Goal: Find specific page/section: Find specific page/section

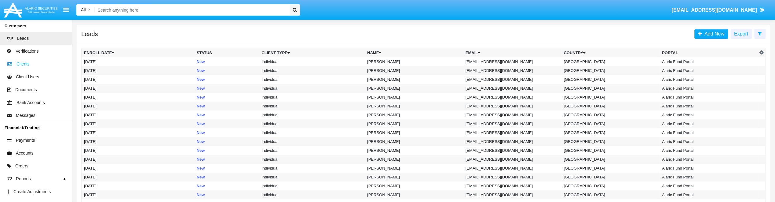
click at [14, 64] on span at bounding box center [11, 63] width 10 height 7
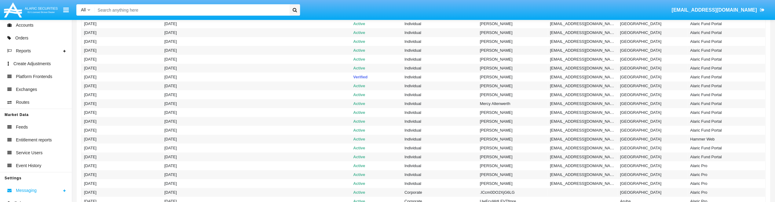
scroll to position [61, 0]
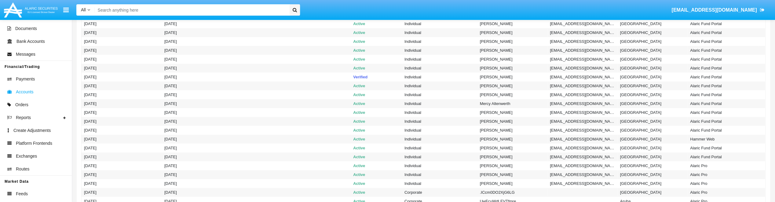
click at [23, 90] on span "Accounts" at bounding box center [25, 92] width 18 height 6
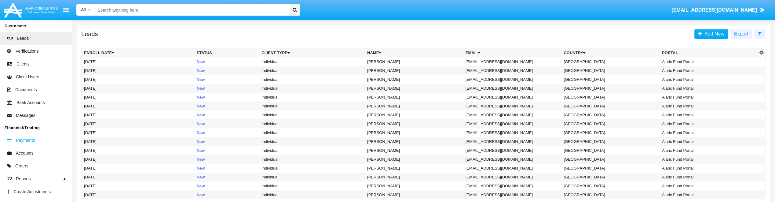
click at [29, 140] on span "Payments" at bounding box center [25, 140] width 19 height 6
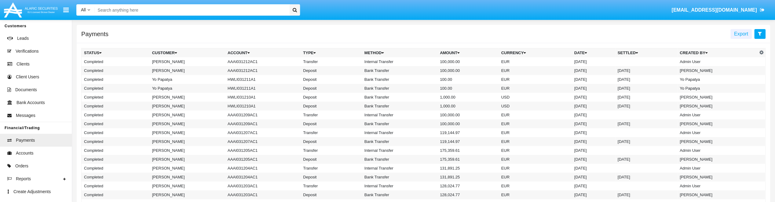
click at [757, 36] on button at bounding box center [759, 34] width 11 height 10
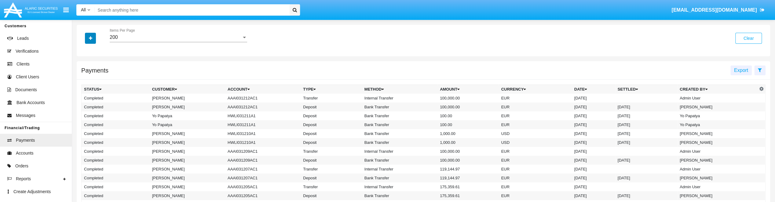
click at [92, 38] on icon "button" at bounding box center [90, 38] width 3 height 4
click at [84, 60] on span at bounding box center [84, 59] width 5 height 5
click at [84, 62] on input "Type" at bounding box center [84, 62] width 0 height 0
checkbox input "true"
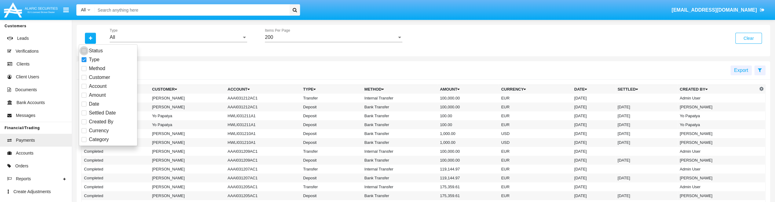
click at [82, 52] on span at bounding box center [84, 50] width 5 height 5
click at [84, 53] on input "Status" at bounding box center [84, 53] width 0 height 0
checkbox input "true"
click at [153, 39] on div "All" at bounding box center [176, 37] width 132 height 5
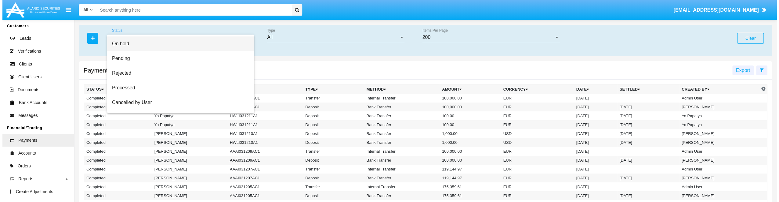
scroll to position [61, 0]
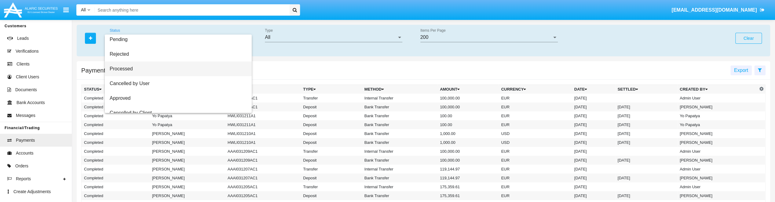
click at [162, 64] on span "Processed" at bounding box center [178, 68] width 137 height 15
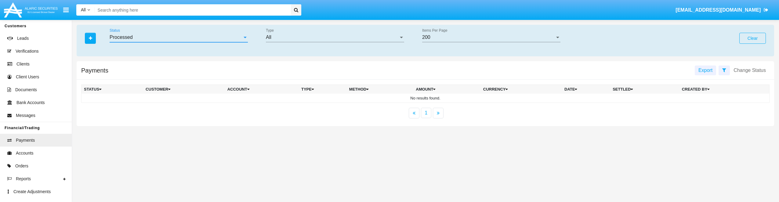
click at [216, 35] on div "Processed" at bounding box center [176, 37] width 133 height 5
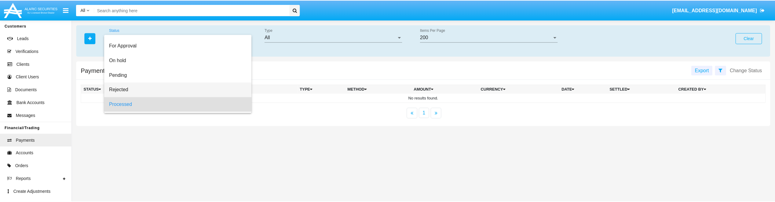
scroll to position [56, 0]
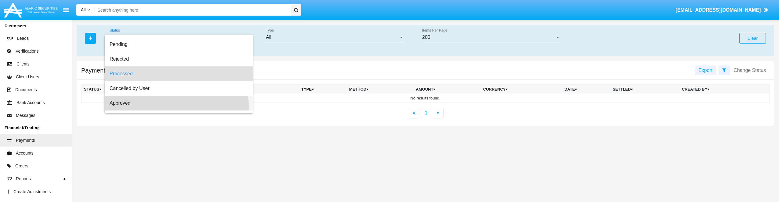
click at [164, 107] on span "Approved" at bounding box center [179, 103] width 138 height 15
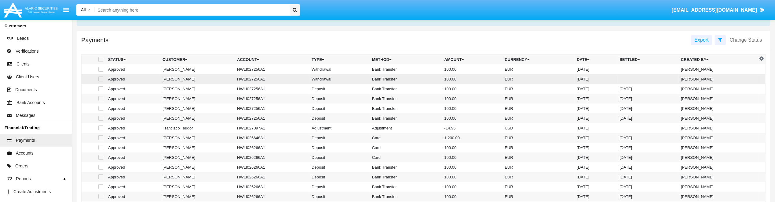
scroll to position [0, 0]
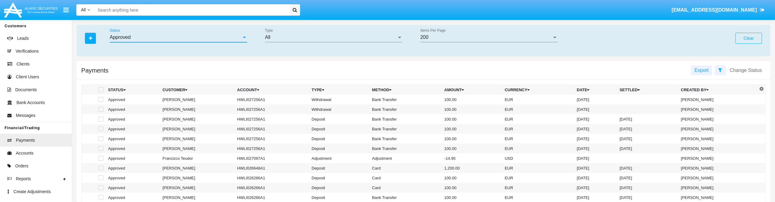
click at [388, 32] on div "All Type" at bounding box center [333, 35] width 137 height 14
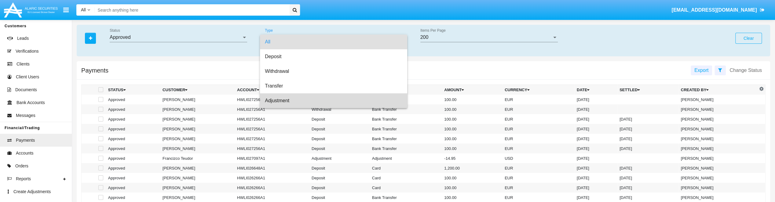
click at [349, 101] on span "Adjustment" at bounding box center [333, 100] width 137 height 15
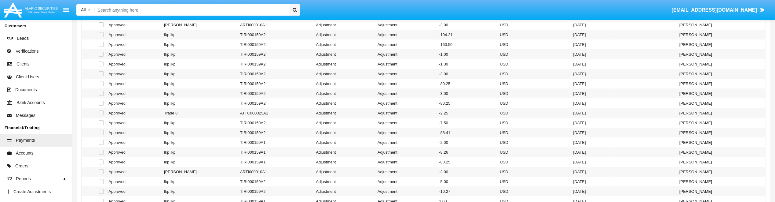
scroll to position [326, 0]
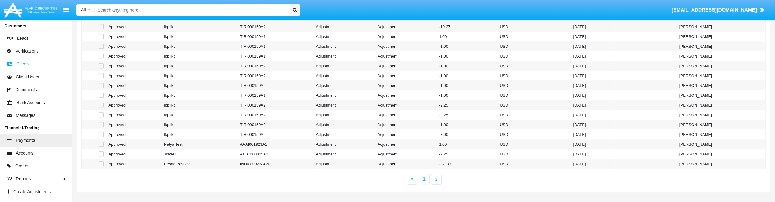
click at [19, 65] on span "Clients" at bounding box center [22, 64] width 13 height 6
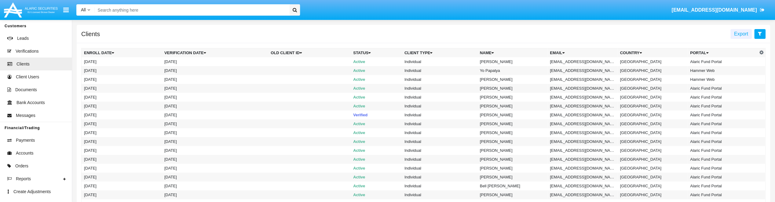
click at [759, 34] on icon at bounding box center [760, 33] width 4 height 5
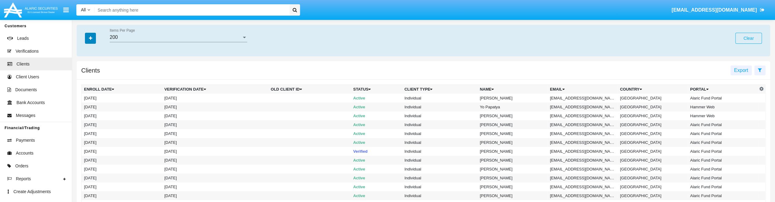
click at [93, 37] on button "button" at bounding box center [90, 38] width 11 height 11
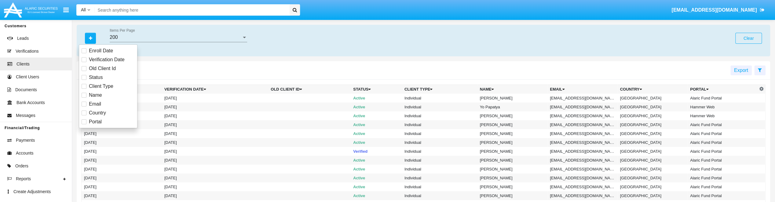
click at [82, 120] on span at bounding box center [84, 121] width 5 height 5
click at [84, 124] on input "Portal" at bounding box center [84, 124] width 0 height 0
checkbox input "true"
click at [235, 34] on div "All Portal" at bounding box center [178, 35] width 137 height 14
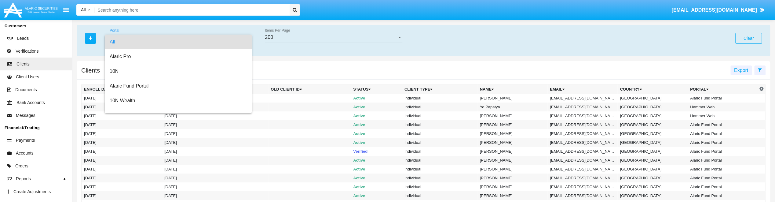
click at [234, 35] on span "All" at bounding box center [178, 42] width 137 height 15
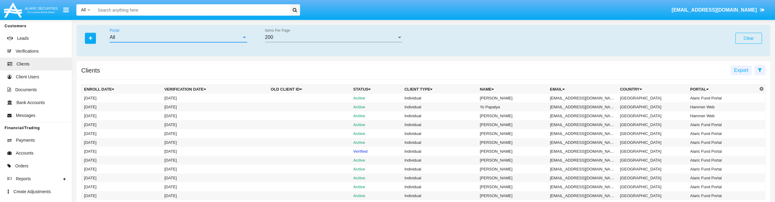
click at [234, 35] on div "All" at bounding box center [176, 37] width 132 height 5
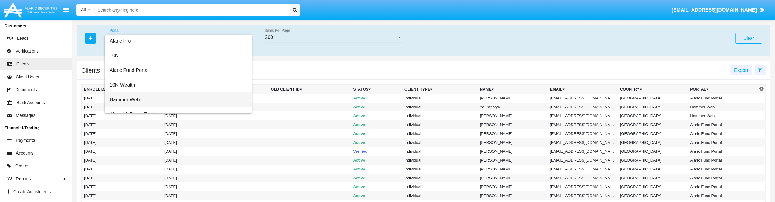
scroll to position [24, 0]
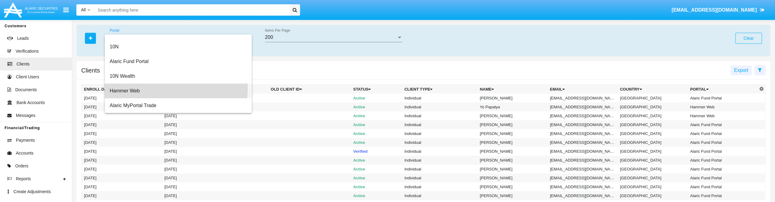
click at [171, 89] on span "Hammer Web" at bounding box center [178, 90] width 137 height 15
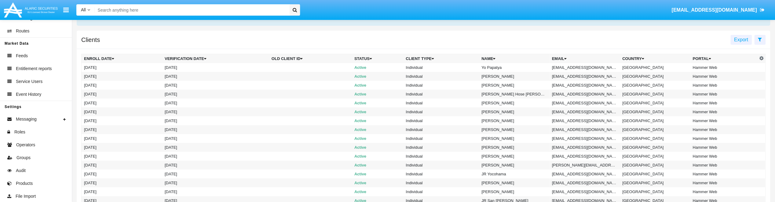
scroll to position [0, 0]
